Goal: Find specific page/section: Find specific page/section

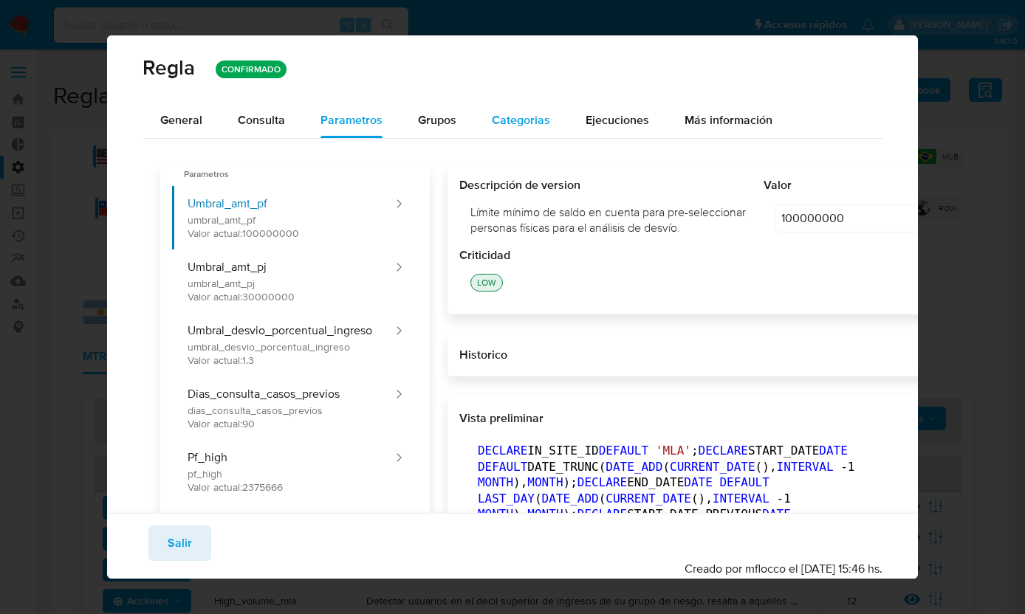
scroll to position [492, 0]
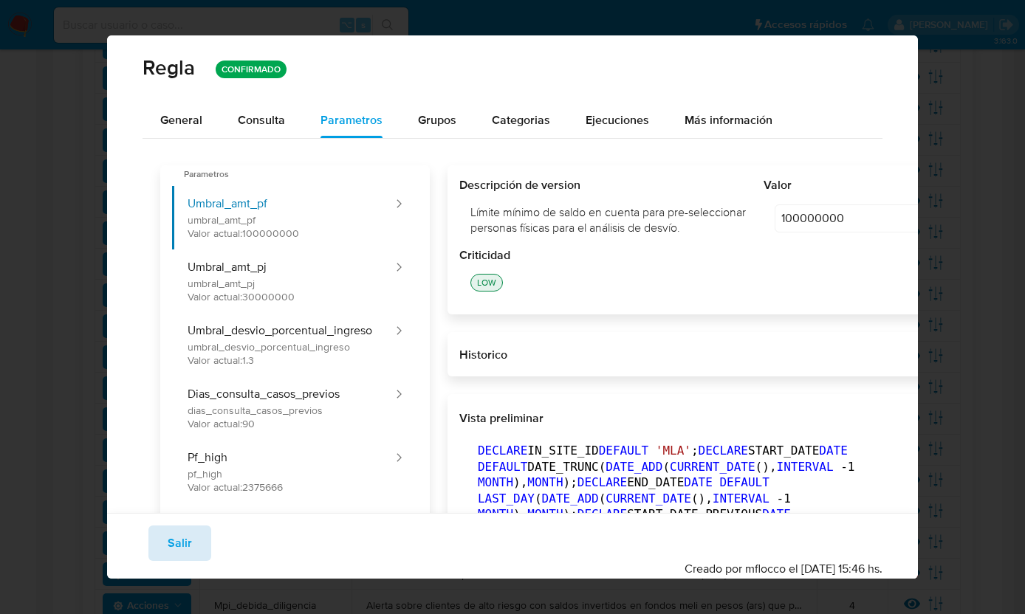
click at [182, 541] on span "Salir" at bounding box center [180, 543] width 24 height 32
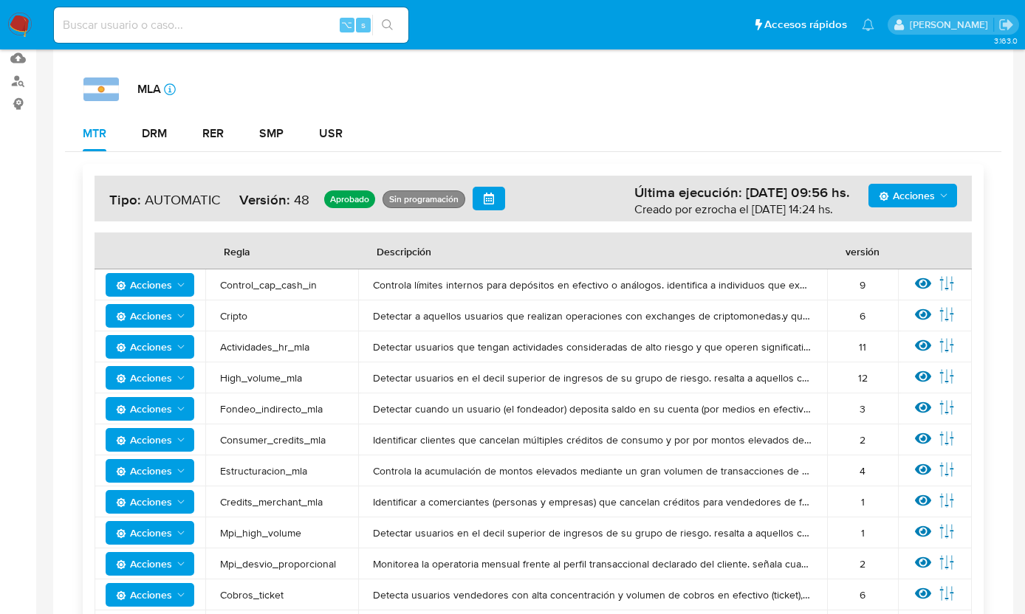
scroll to position [0, 0]
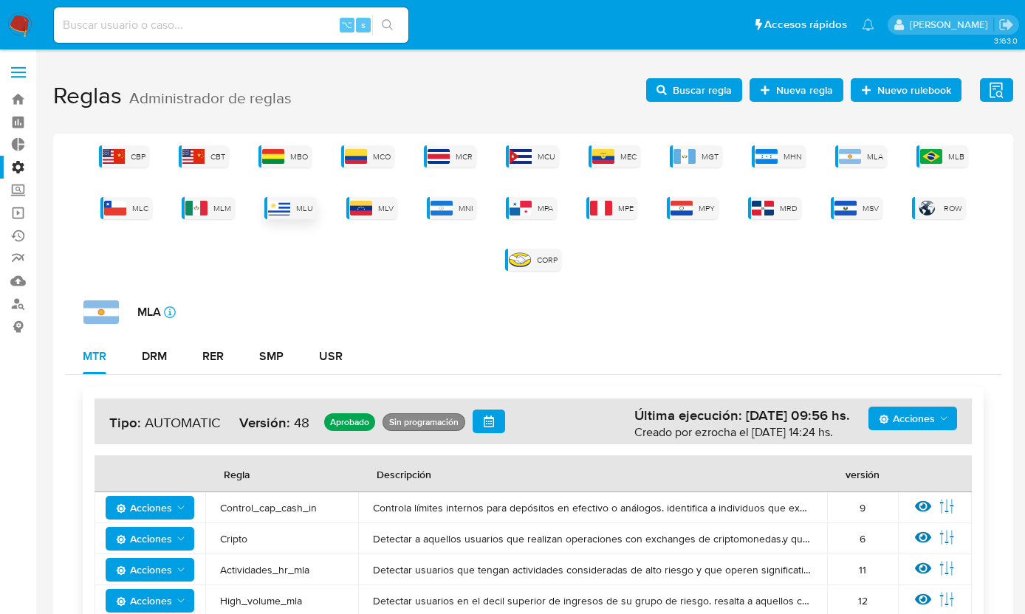
click at [290, 203] on img at bounding box center [279, 208] width 22 height 15
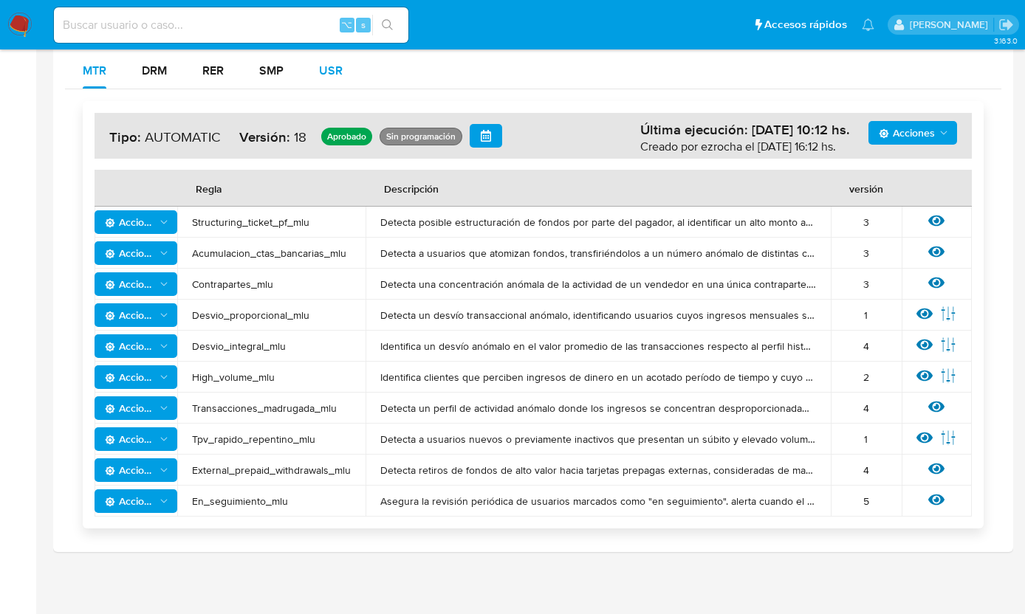
scroll to position [276, 0]
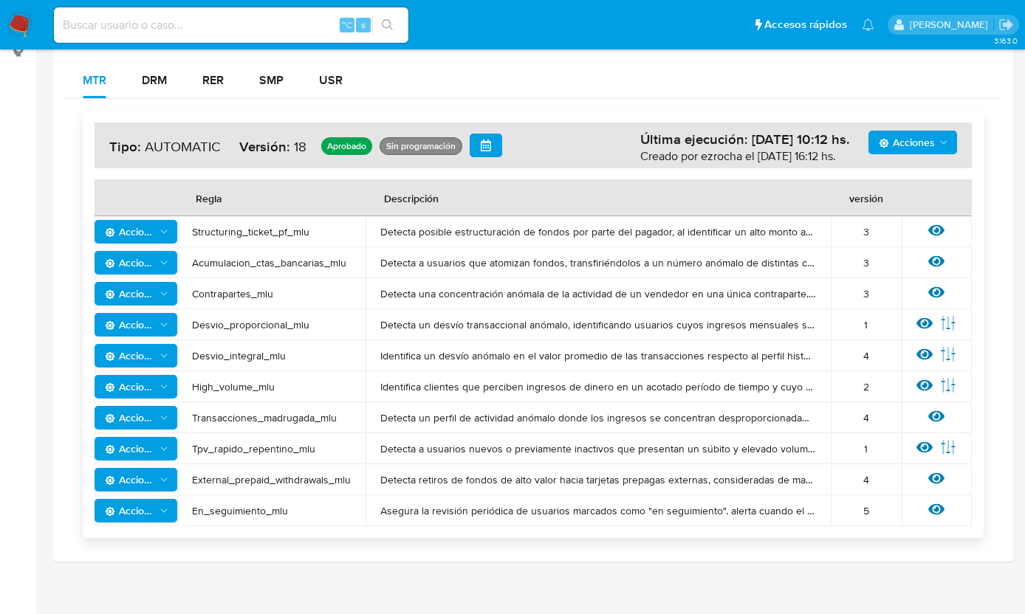
click at [296, 259] on span "Acumulacion_ctas_bancarias_mlu" at bounding box center [271, 262] width 159 height 13
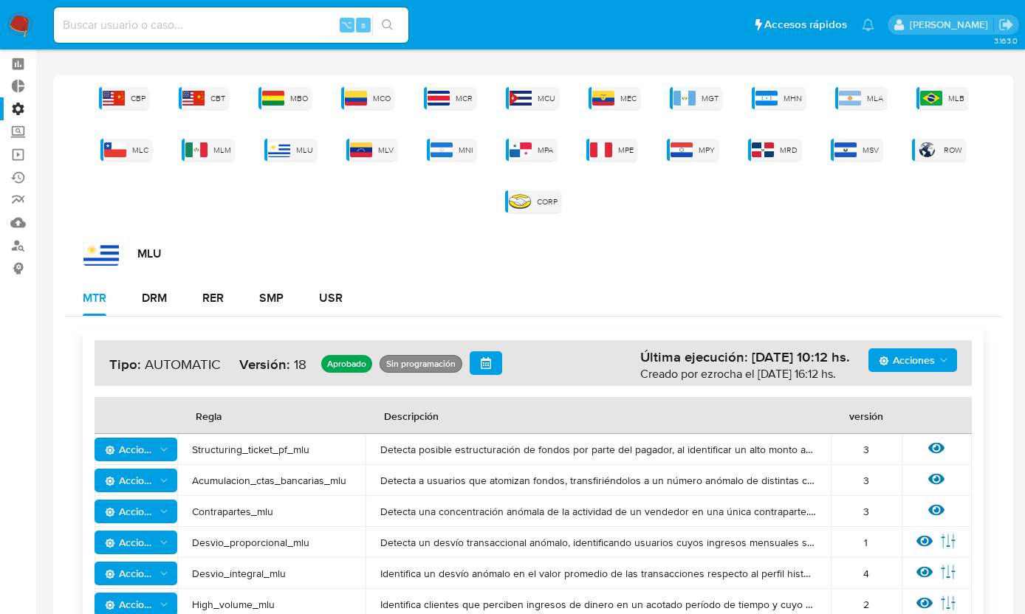
scroll to position [0, 0]
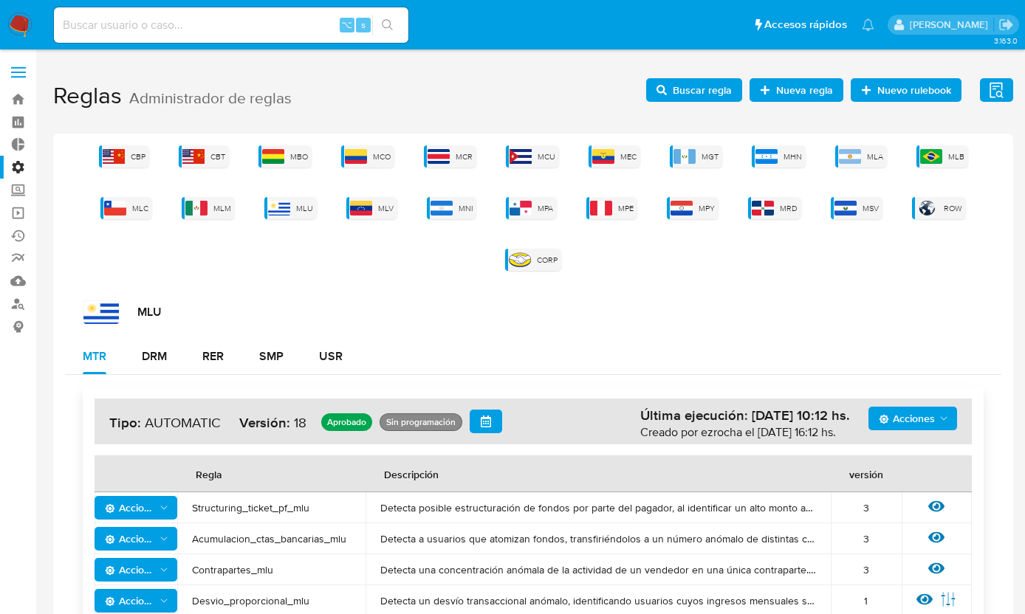
click at [687, 114] on h1 "Reglas Administrador de reglas Evidencias Nuevo rulebook Nueva [PERSON_NAME] Bu…" at bounding box center [533, 96] width 960 height 51
click at [690, 94] on span "Buscar regla" at bounding box center [702, 90] width 59 height 24
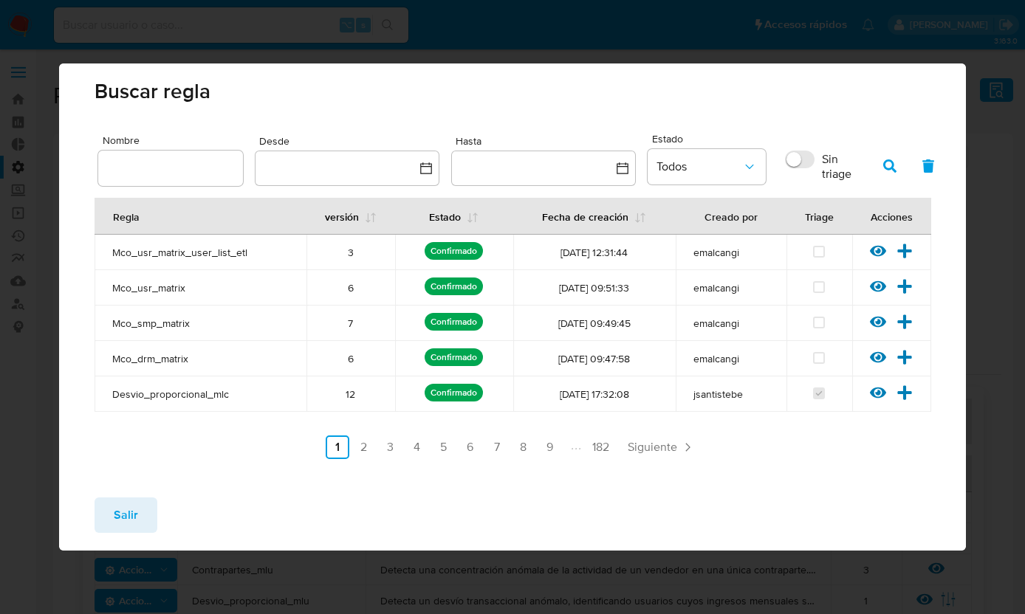
click at [187, 169] on input "text" at bounding box center [170, 168] width 145 height 19
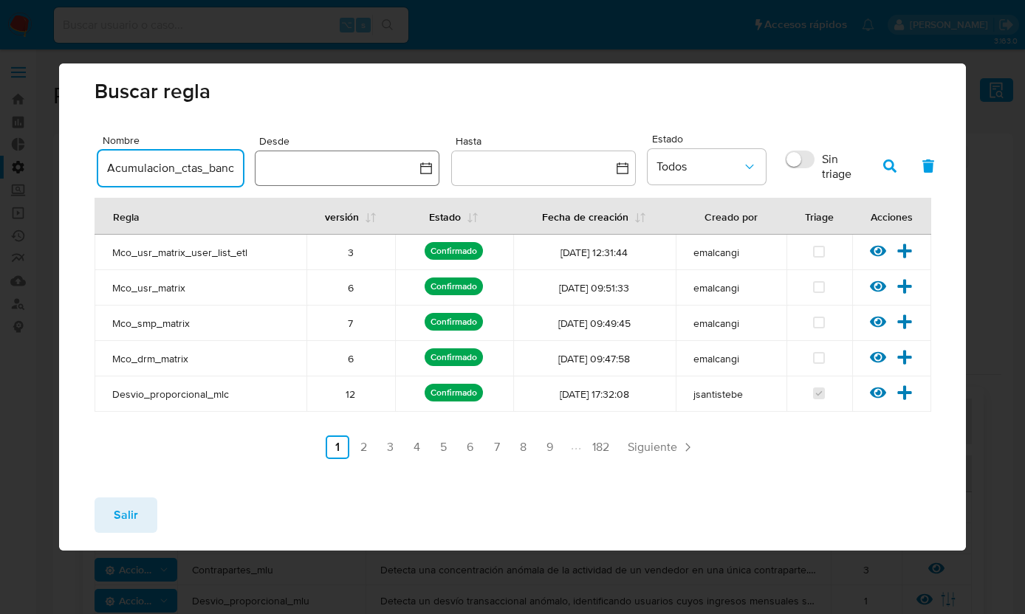
scroll to position [0, 51]
type input "Acumulacion_ctas_bancarias_mlu"
click at [901, 159] on button "button" at bounding box center [890, 165] width 38 height 35
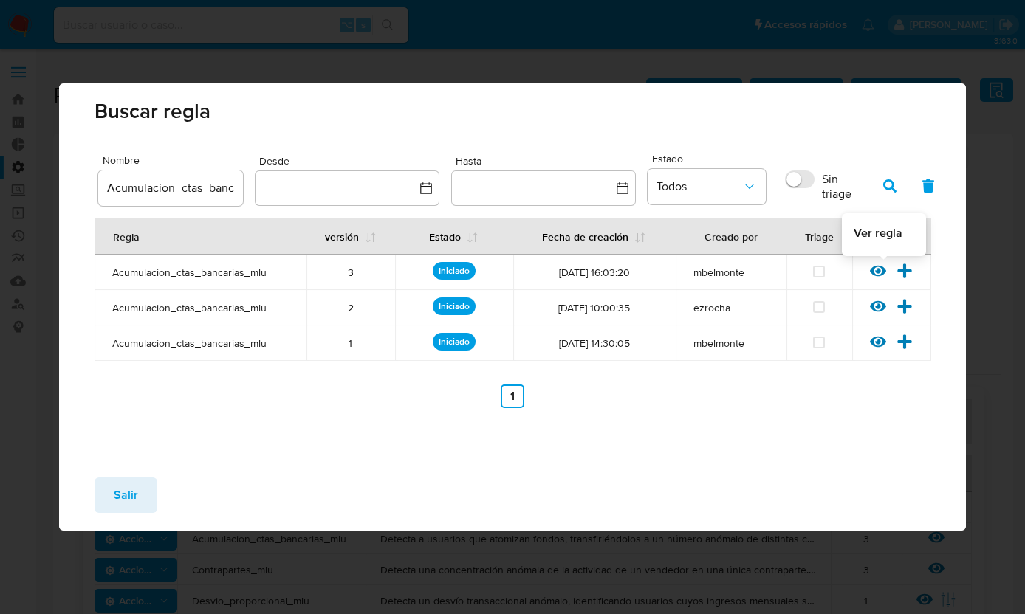
click at [872, 270] on icon at bounding box center [878, 271] width 16 height 11
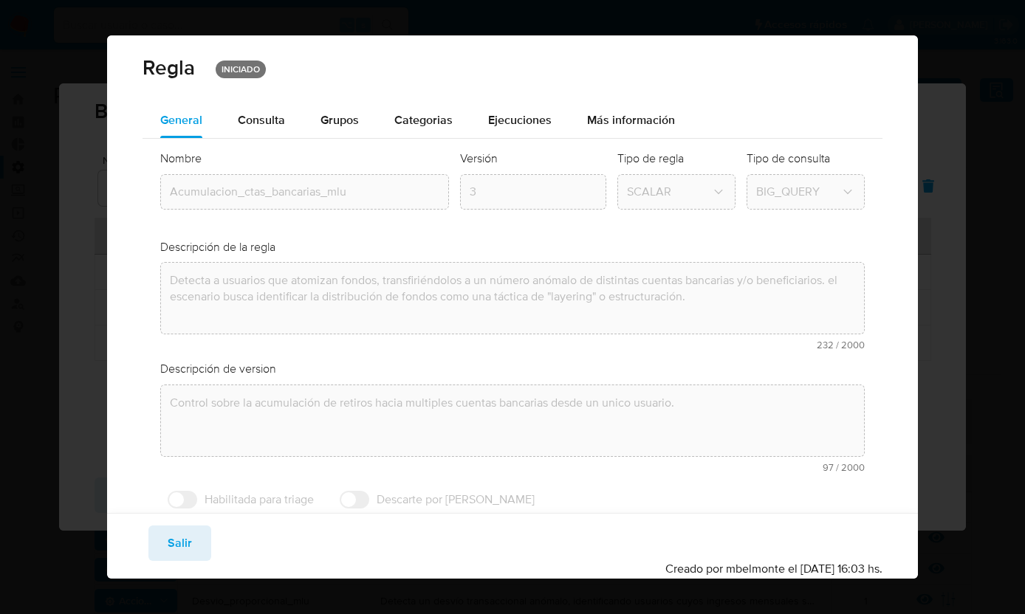
scroll to position [13, 0]
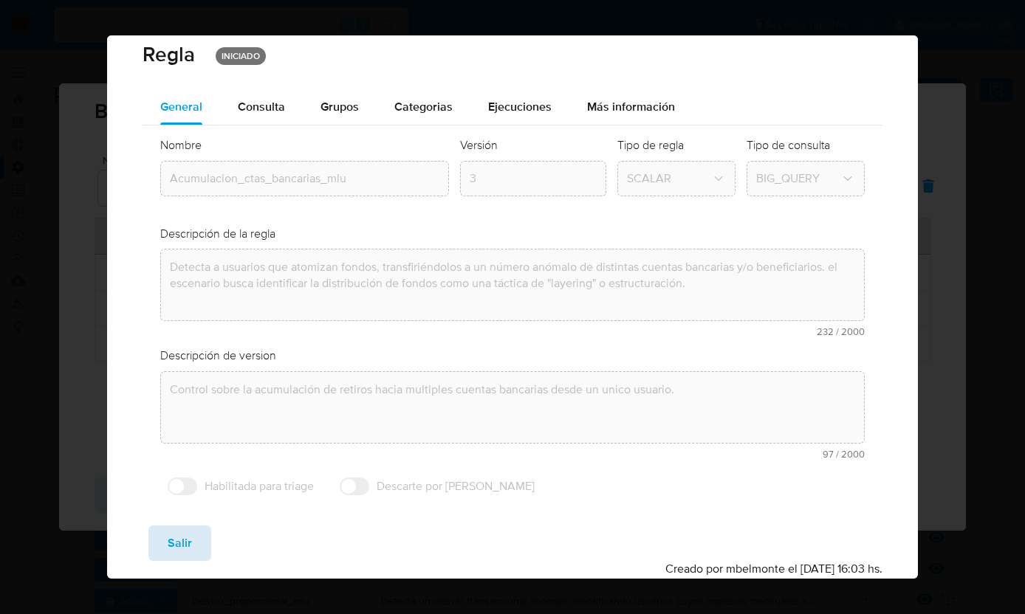
click at [193, 543] on button "Salir" at bounding box center [179, 543] width 63 height 35
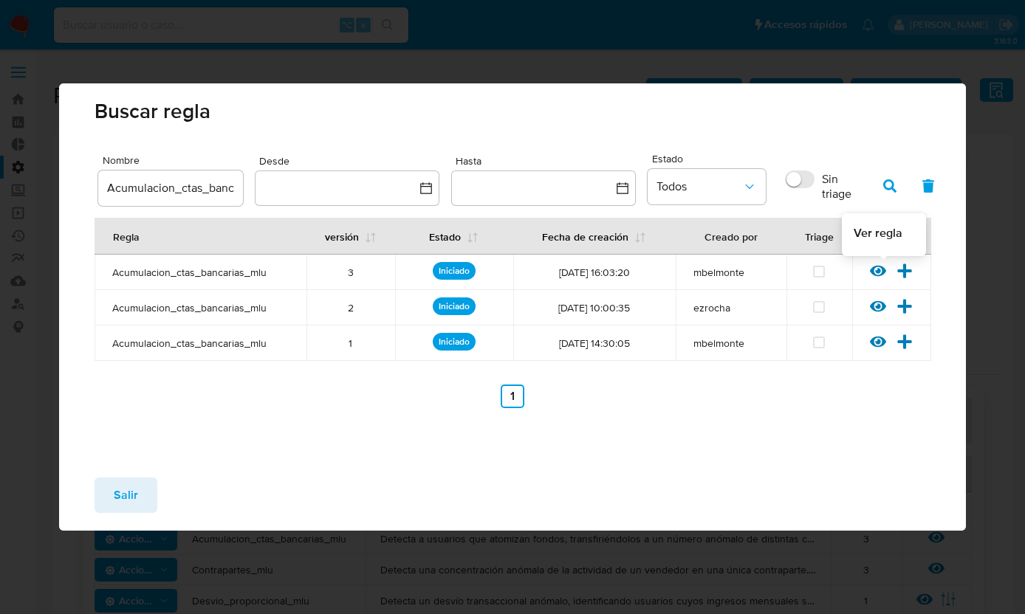
click at [874, 270] on icon at bounding box center [878, 271] width 16 height 16
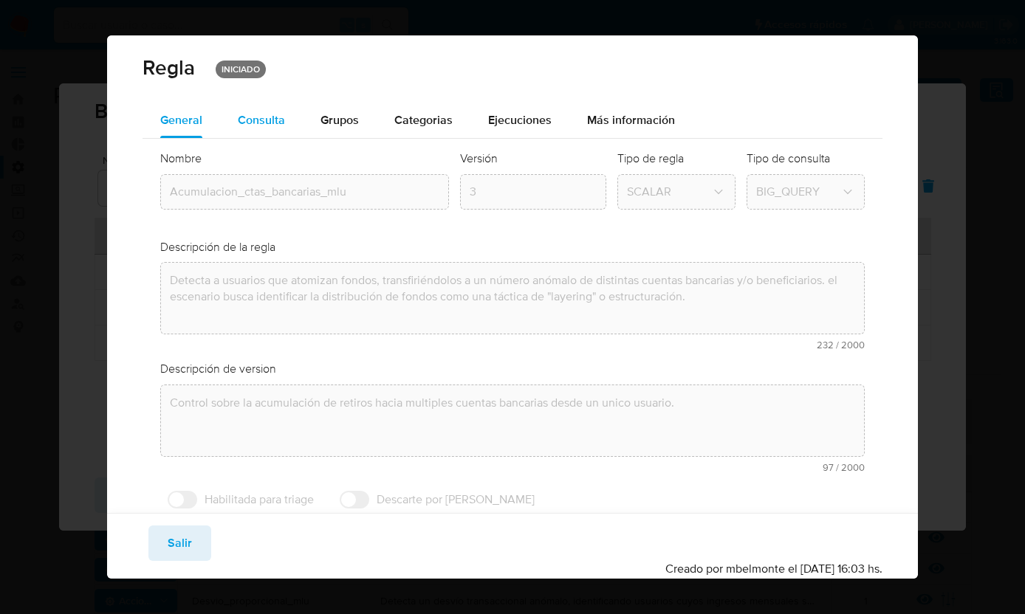
click at [275, 125] on div "Consulta" at bounding box center [261, 120] width 47 height 12
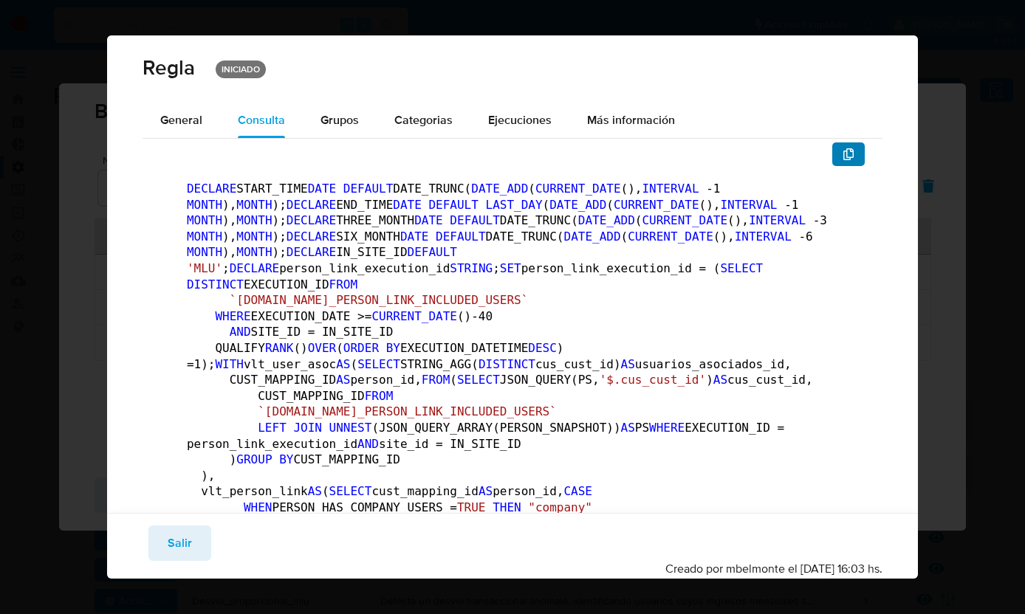
click at [845, 152] on icon "button" at bounding box center [849, 154] width 12 height 12
click at [185, 544] on span "Salir" at bounding box center [180, 543] width 24 height 32
